Goal: Transaction & Acquisition: Purchase product/service

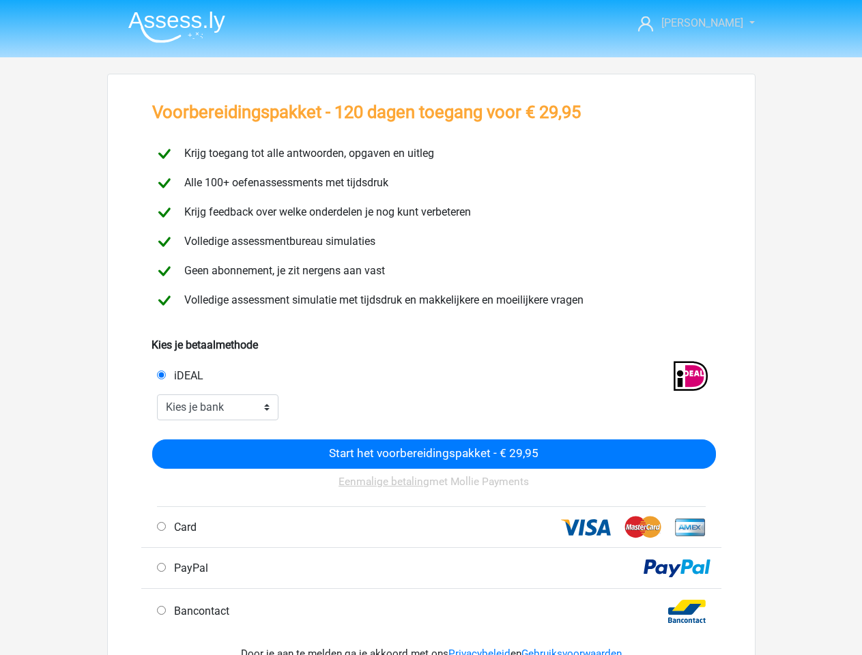
click at [706, 23] on span "[PERSON_NAME]" at bounding box center [702, 22] width 82 height 13
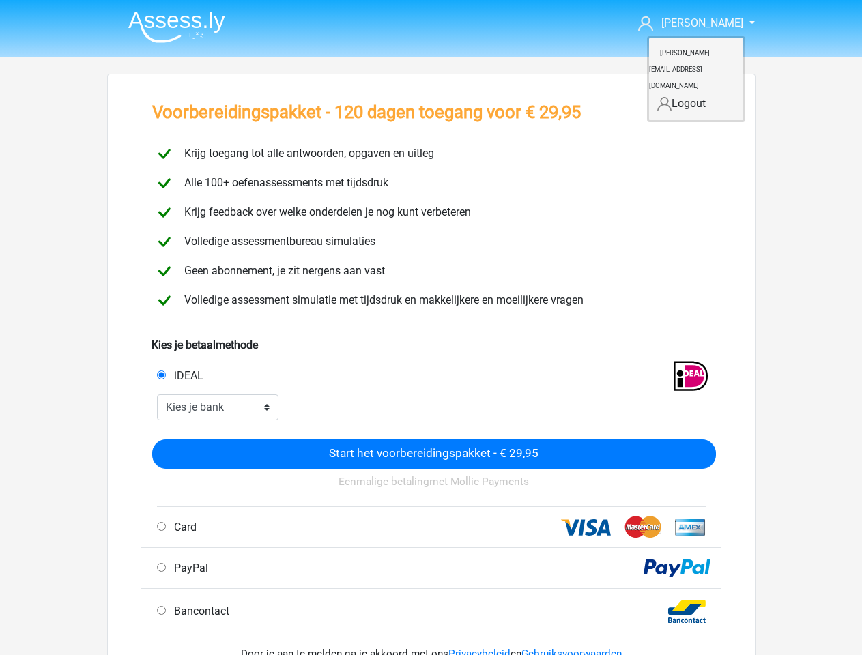
click at [161, 375] on input "iDEAL" at bounding box center [161, 375] width 9 height 9
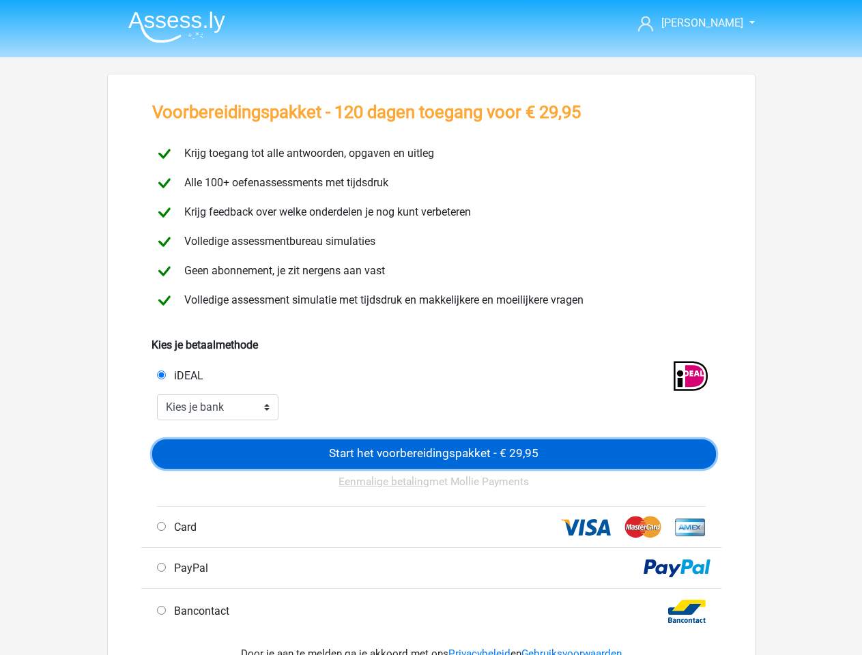
click at [434, 454] on input "Start het voorbereidingspakket - € 29,95" at bounding box center [434, 454] width 564 height 29
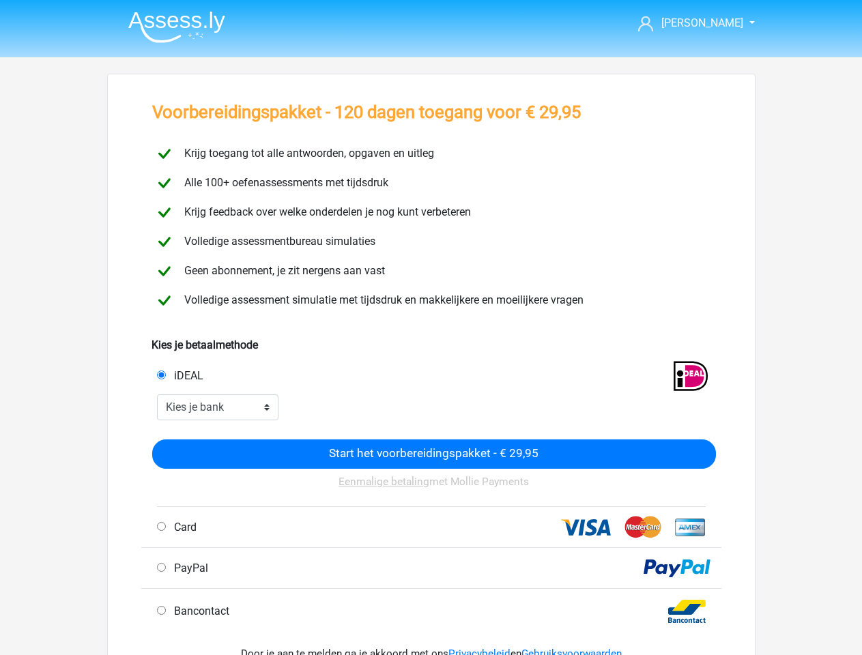
click at [161, 526] on input "Card" at bounding box center [161, 526] width 9 height 9
radio input "true"
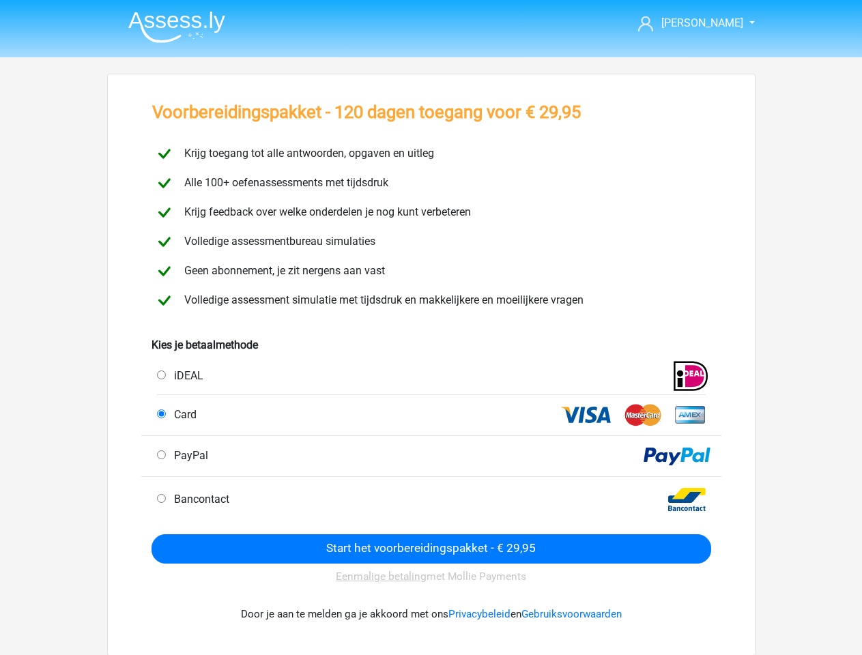
click at [161, 567] on div "Eenmalige betaling met Mollie Payments" at bounding box center [432, 577] width 560 height 27
click at [161, 610] on div "Door je aan te melden ga je akkoord met ons Privacybeleid en Gebruiksvoorwaarden" at bounding box center [432, 614] width 560 height 48
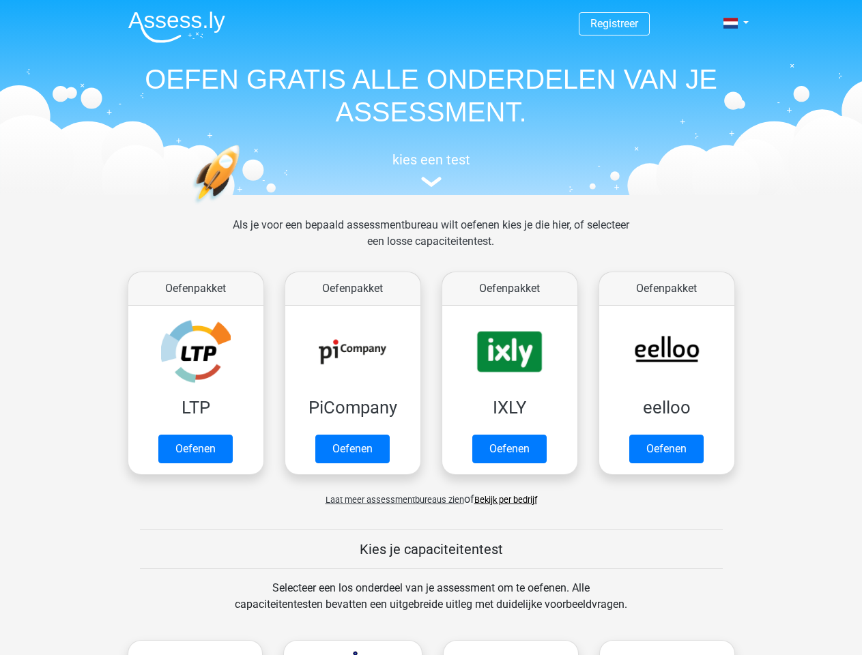
click at [732, 23] on span at bounding box center [730, 23] width 14 height 11
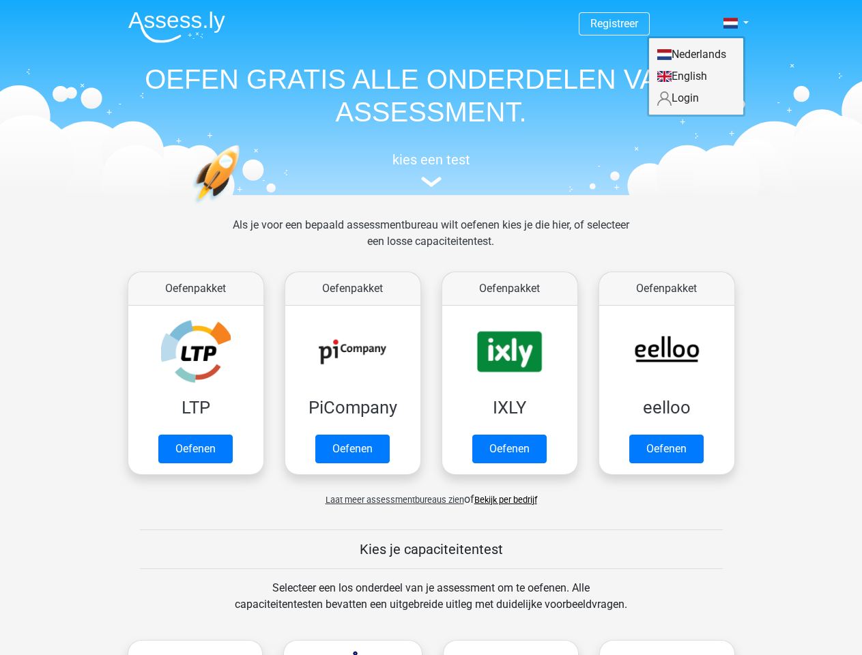
click at [391, 500] on span "Laat meer assessmentbureaus zien" at bounding box center [395, 500] width 139 height 10
